Goal: Navigation & Orientation: Understand site structure

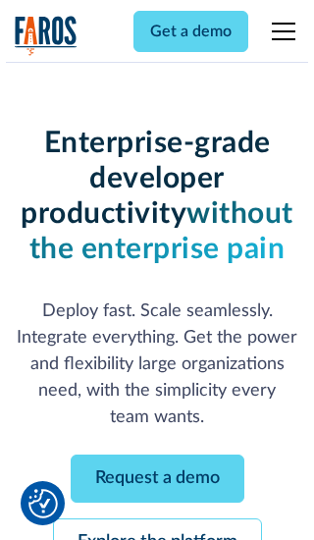
scroll to position [208, 0]
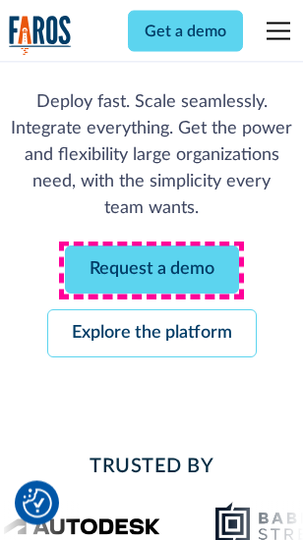
click at [151, 271] on link "Request a demo" at bounding box center [152, 271] width 174 height 48
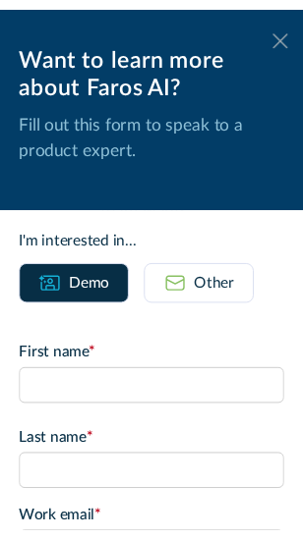
scroll to position [0, 0]
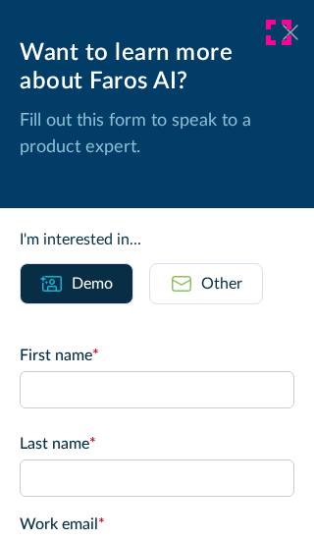
click at [283, 32] on icon at bounding box center [291, 32] width 16 height 15
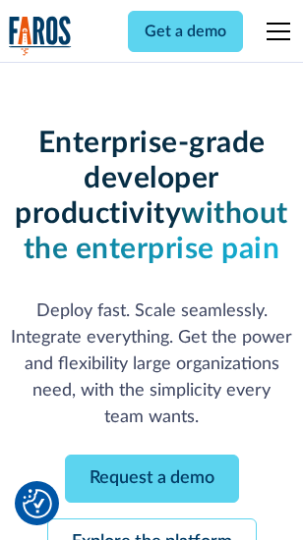
scroll to position [272, 0]
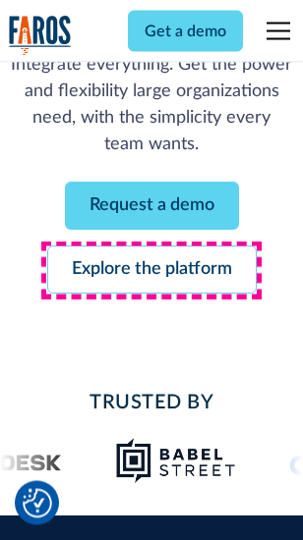
click at [151, 271] on link "Explore the platform" at bounding box center [151, 271] width 209 height 48
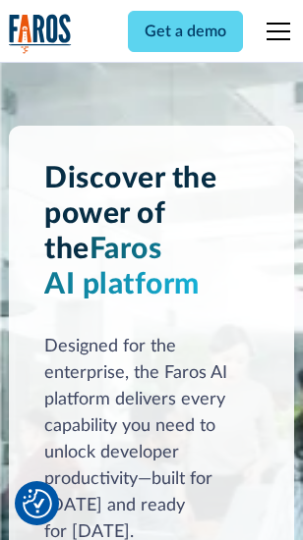
scroll to position [14967, 0]
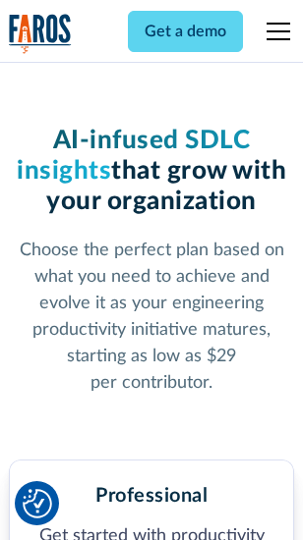
scroll to position [3114, 0]
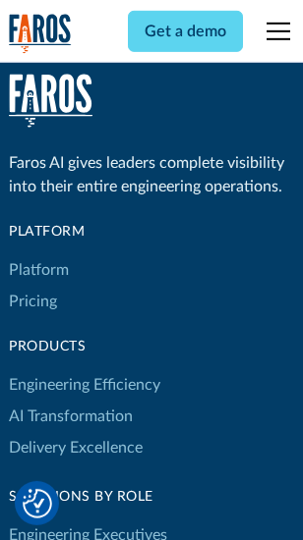
click at [38, 270] on link "Platform" at bounding box center [39, 269] width 60 height 31
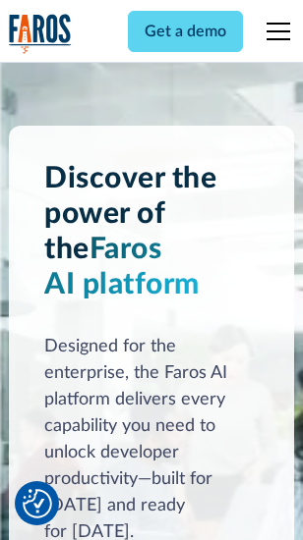
scroll to position [15597, 0]
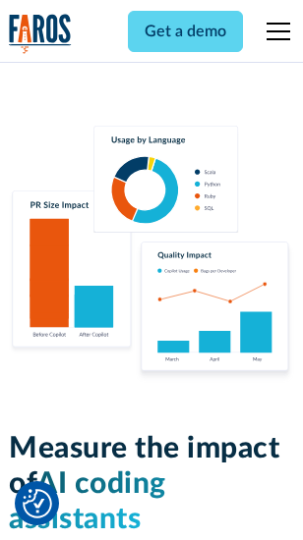
scroll to position [12266, 0]
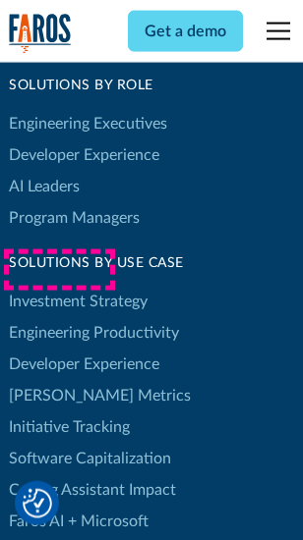
click at [59, 380] on link "[PERSON_NAME] Metrics" at bounding box center [100, 395] width 182 height 31
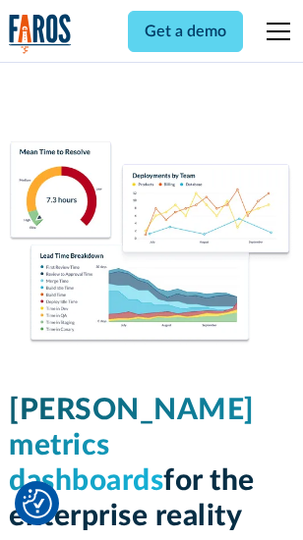
scroll to position [8699, 0]
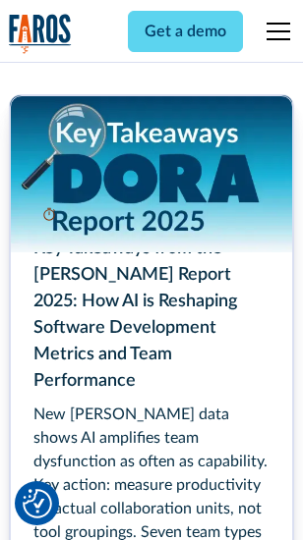
scroll to position [8996, 0]
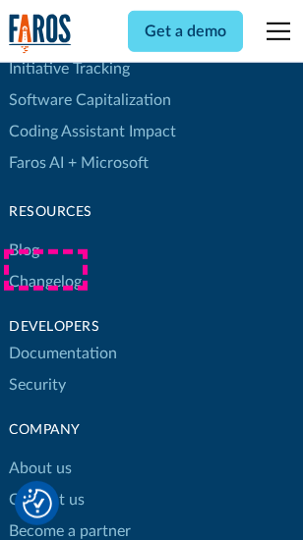
click at [45, 270] on link "Changelog" at bounding box center [45, 281] width 73 height 31
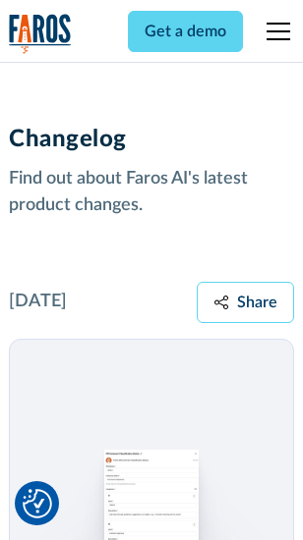
scroll to position [24093, 0]
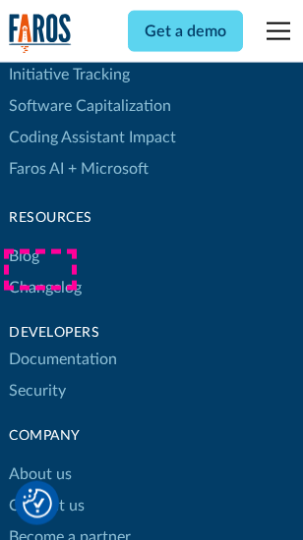
click at [39, 459] on link "About us" at bounding box center [40, 474] width 63 height 31
